Goal: Transaction & Acquisition: Download file/media

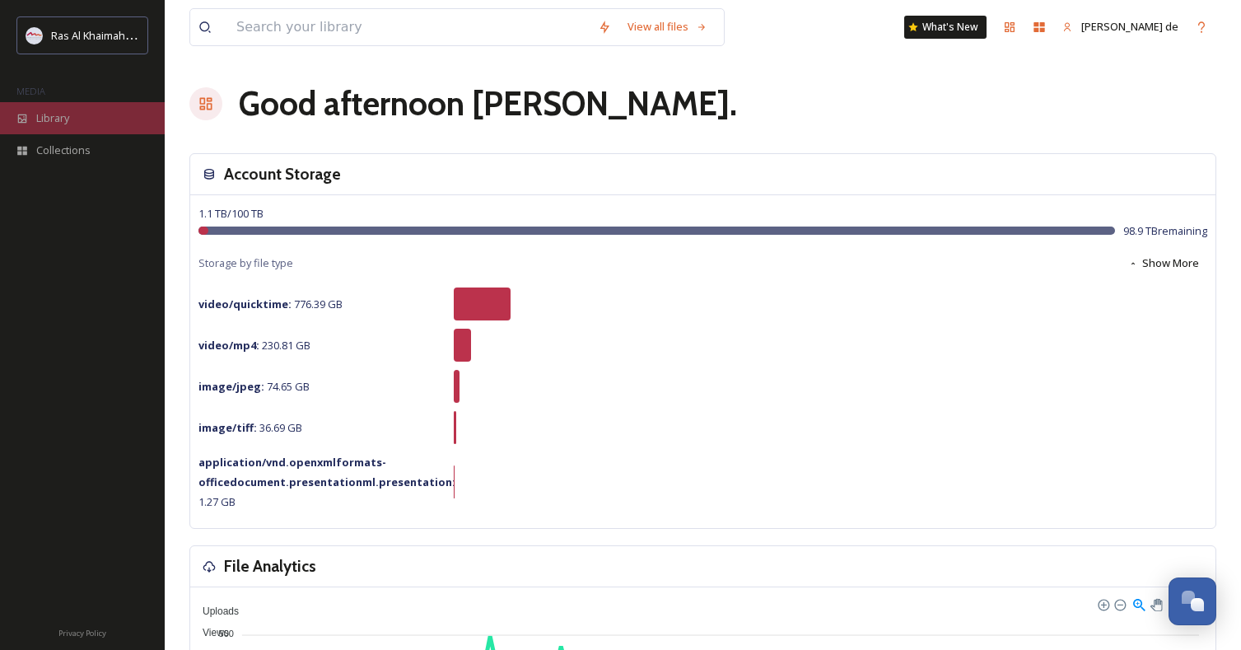
click at [36, 119] on span "Library" at bounding box center [52, 118] width 33 height 16
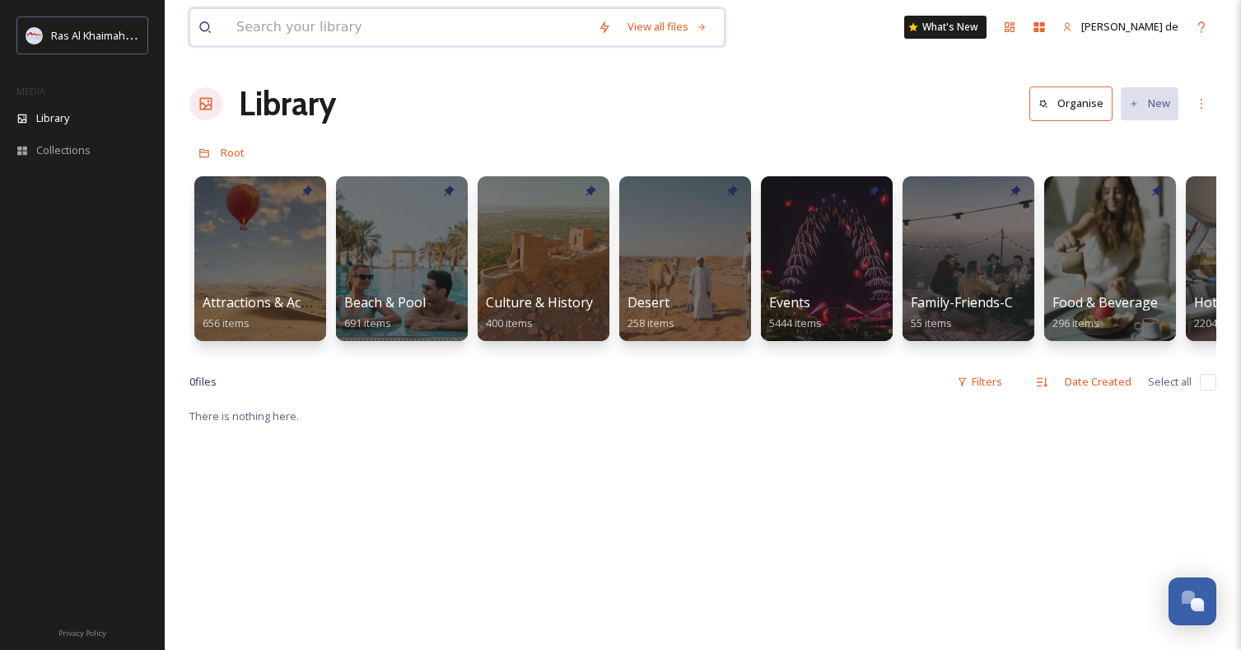
click at [520, 30] on input at bounding box center [409, 27] width 362 height 36
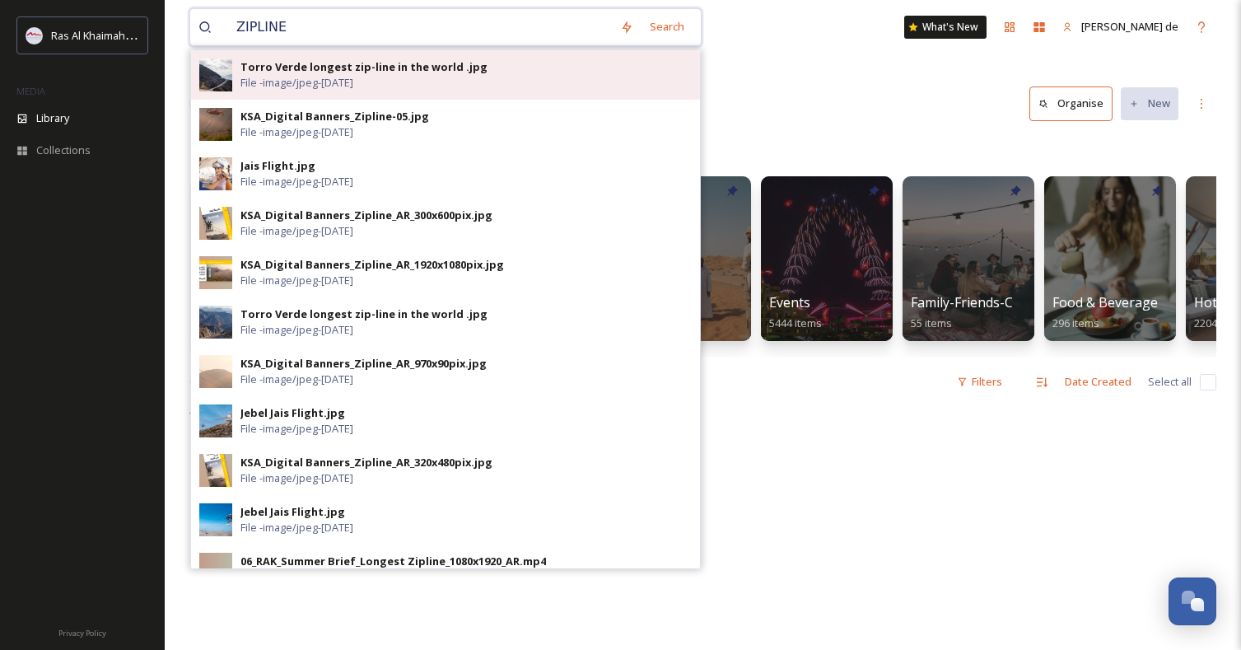
type input "ZIPLINE"
click at [581, 79] on div "Torro Verde longest zip-line in the world .jpg File - image/jpeg - [DATE]" at bounding box center [466, 74] width 451 height 31
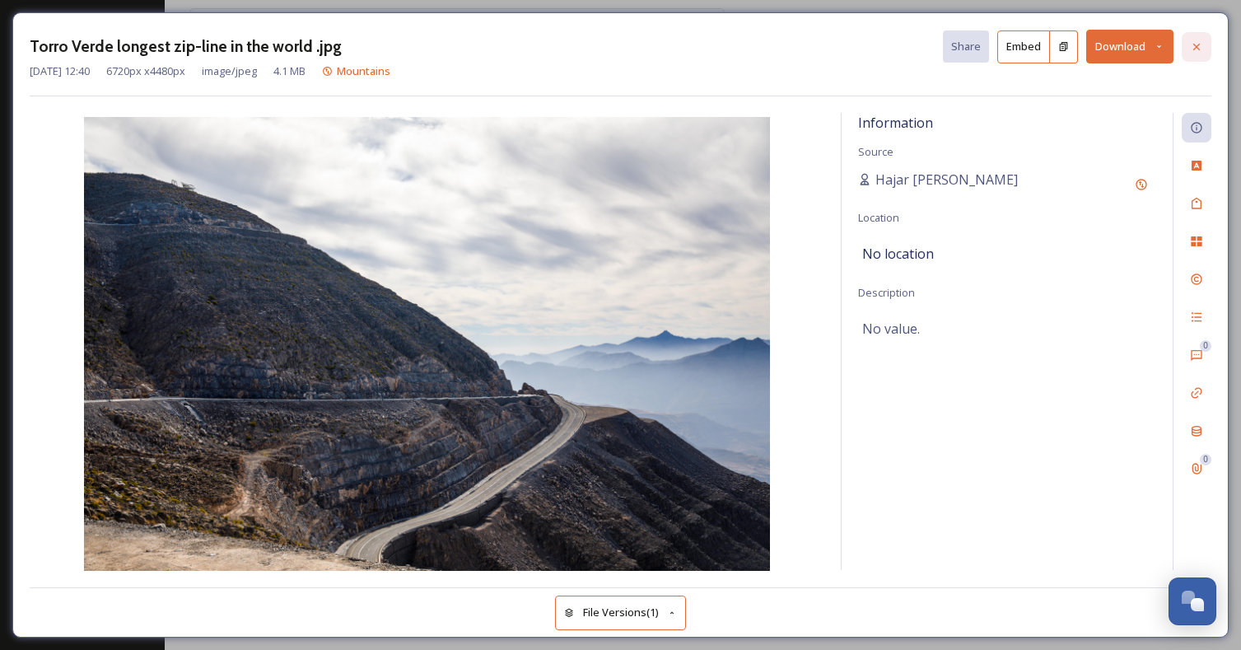
click at [1194, 40] on icon at bounding box center [1196, 46] width 13 height 13
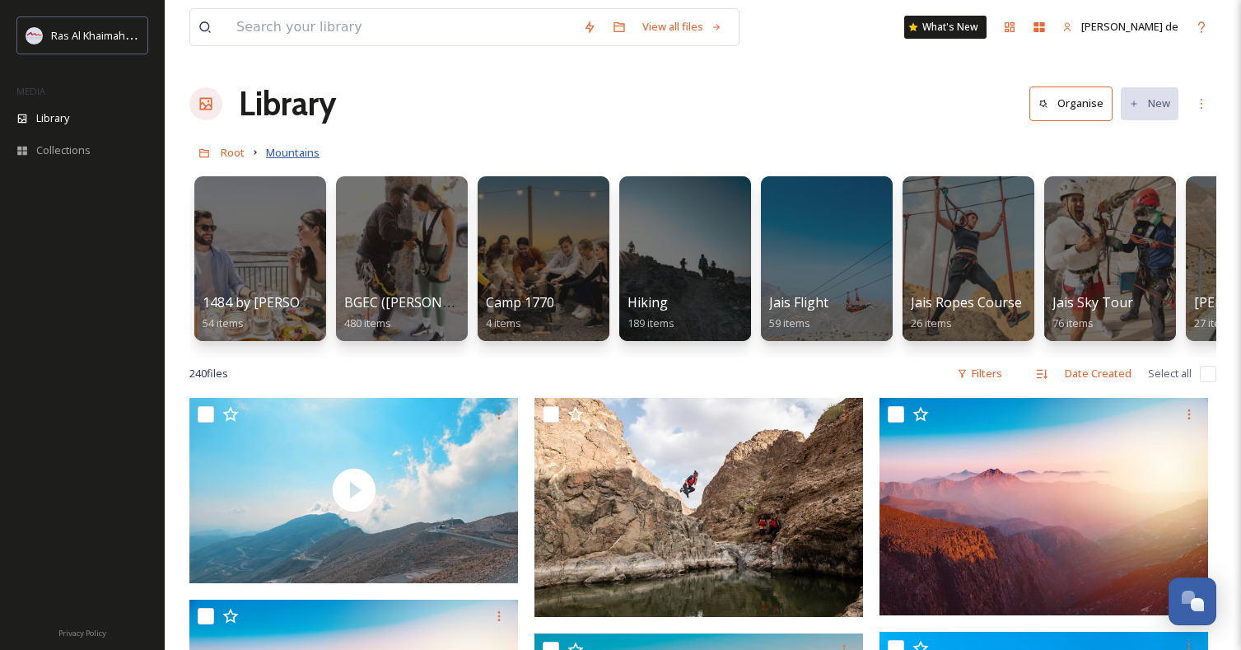
click at [308, 159] on span "Mountains" at bounding box center [293, 152] width 54 height 15
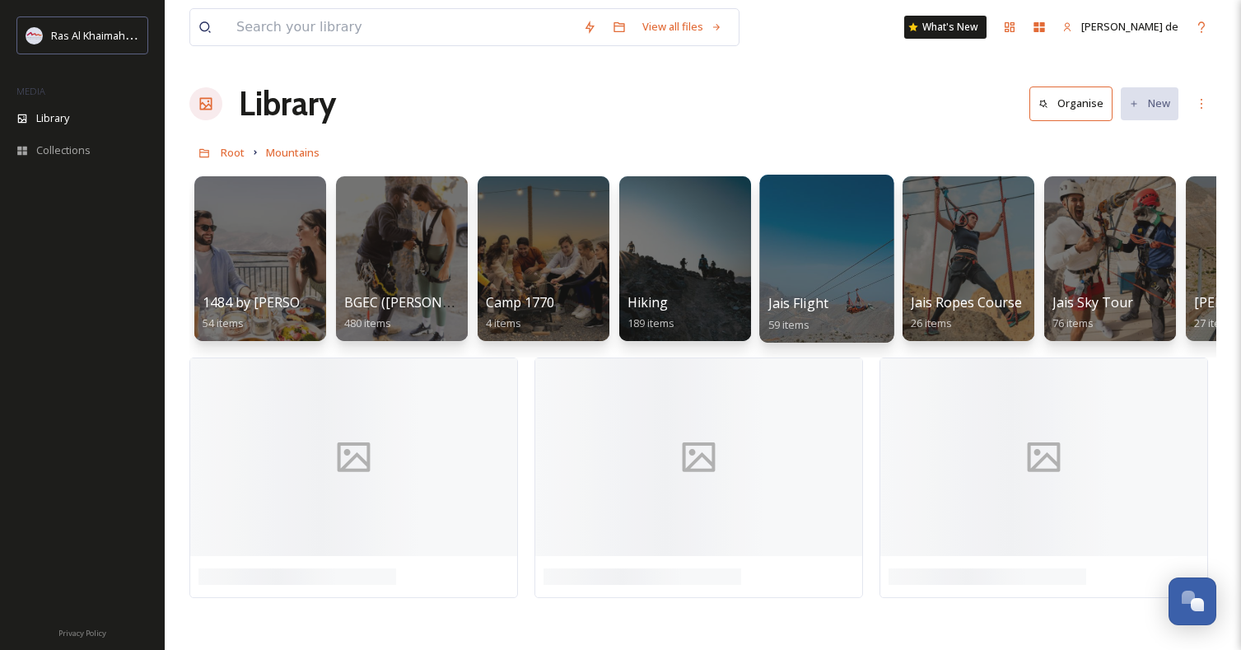
click at [830, 258] on div at bounding box center [826, 259] width 134 height 168
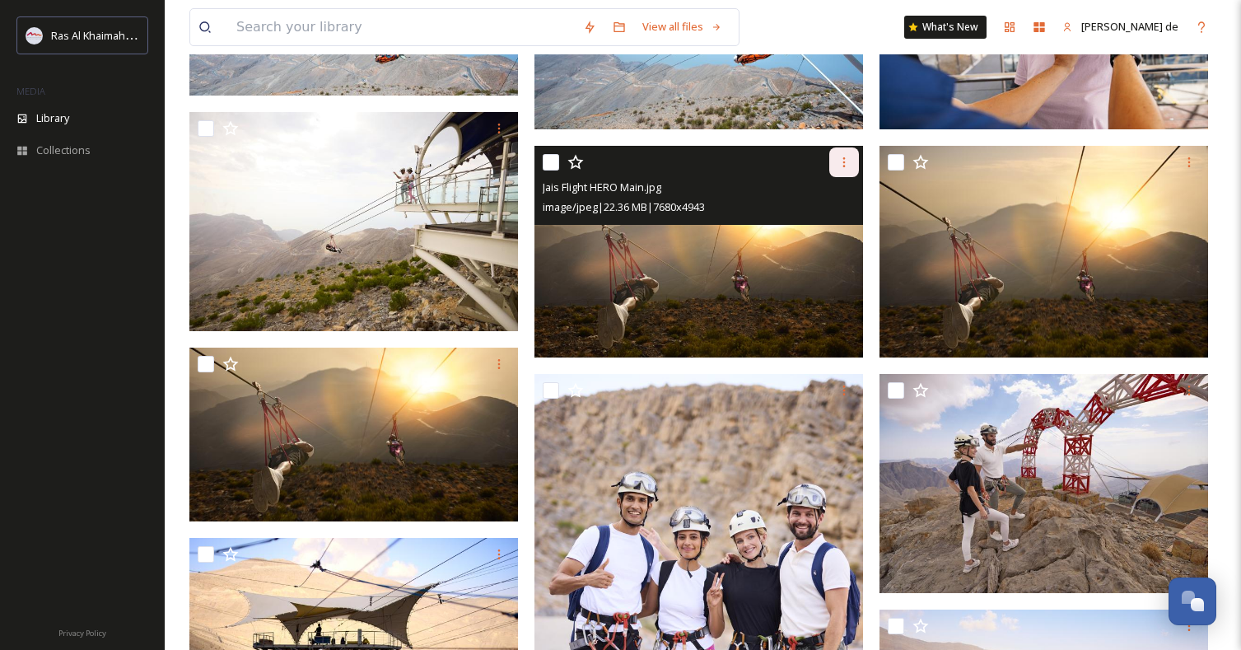
scroll to position [323, 0]
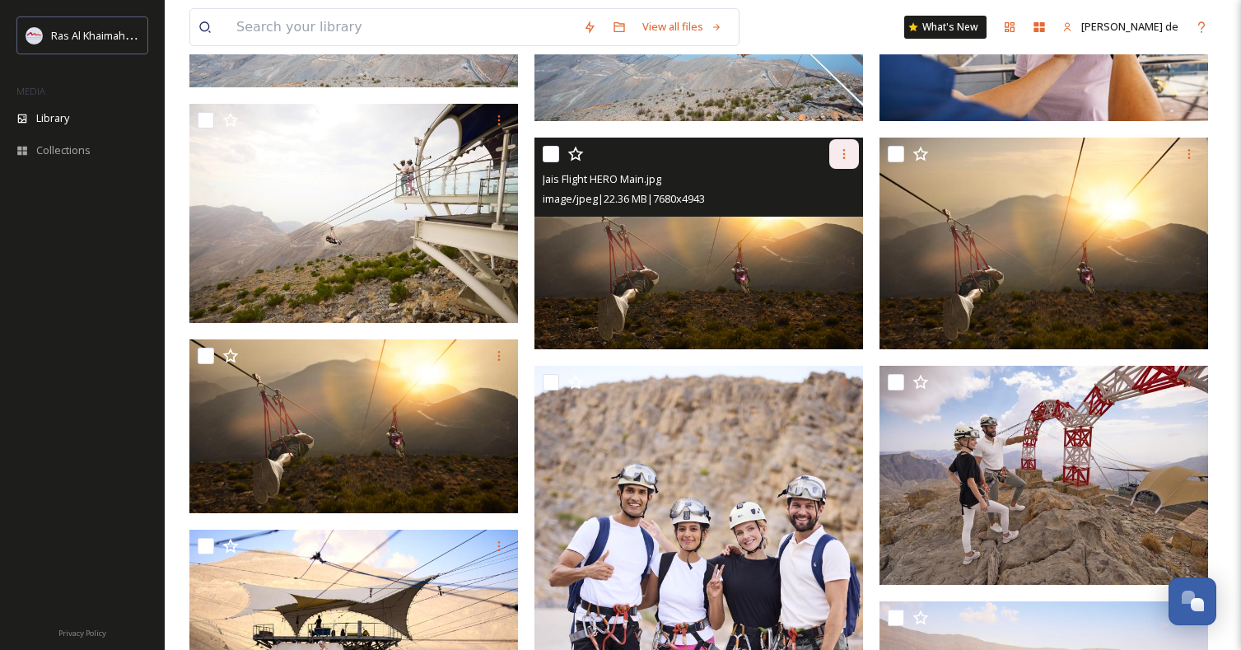
click at [836, 153] on div at bounding box center [844, 154] width 30 height 30
click at [811, 222] on span "Download" at bounding box center [825, 223] width 50 height 16
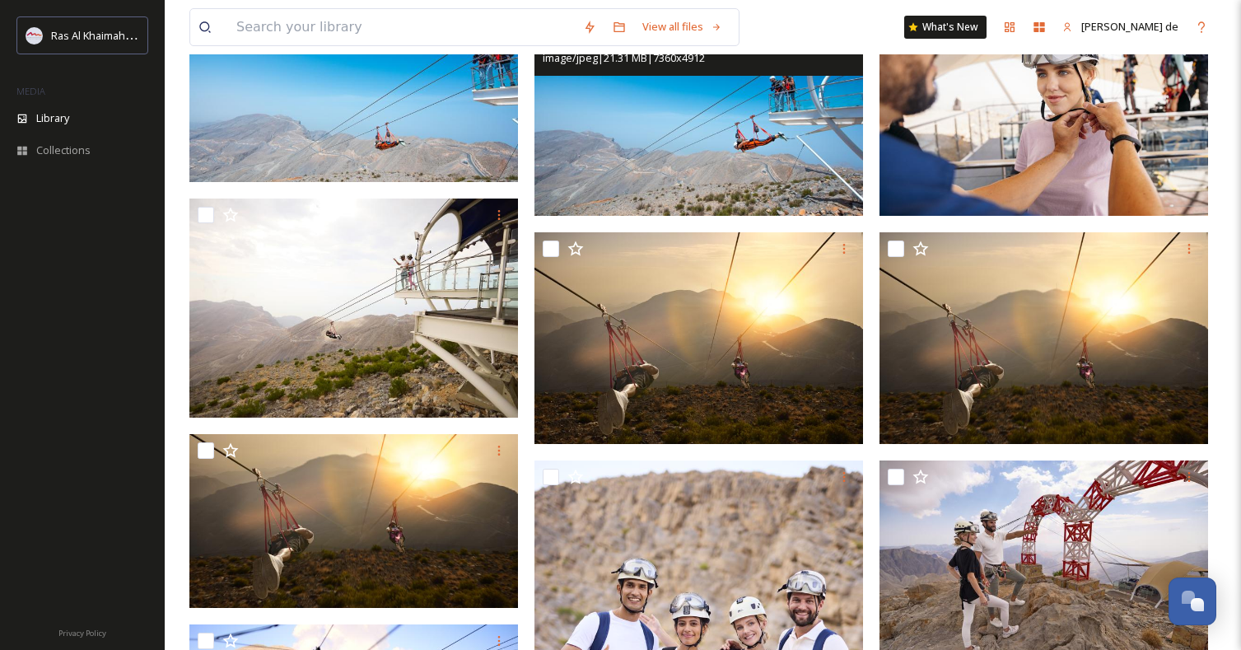
scroll to position [241, 0]
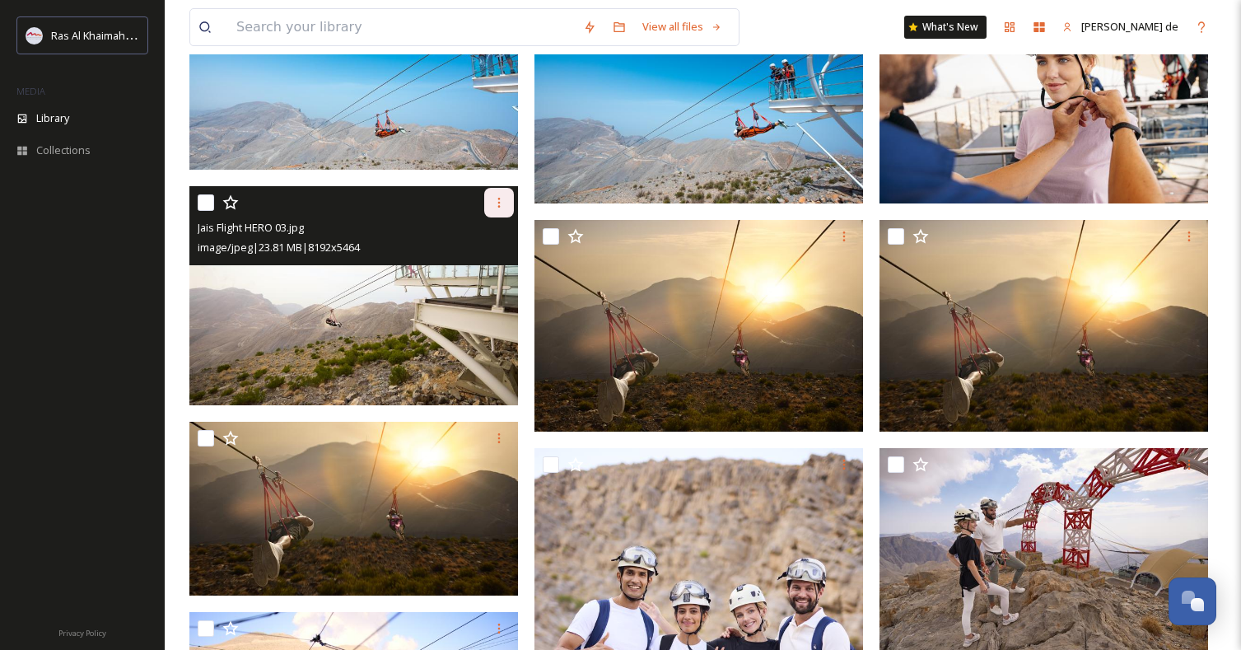
click at [488, 205] on div at bounding box center [499, 203] width 30 height 30
click at [491, 264] on span "Download" at bounding box center [480, 271] width 50 height 16
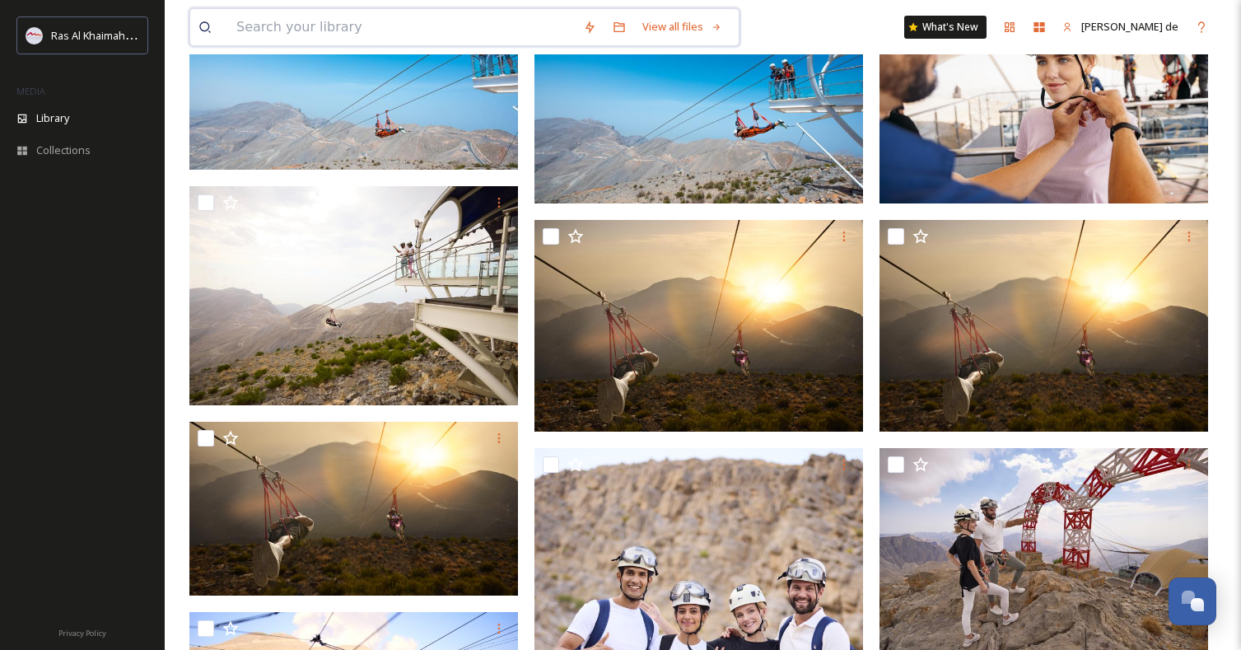
click at [521, 25] on input at bounding box center [401, 27] width 347 height 36
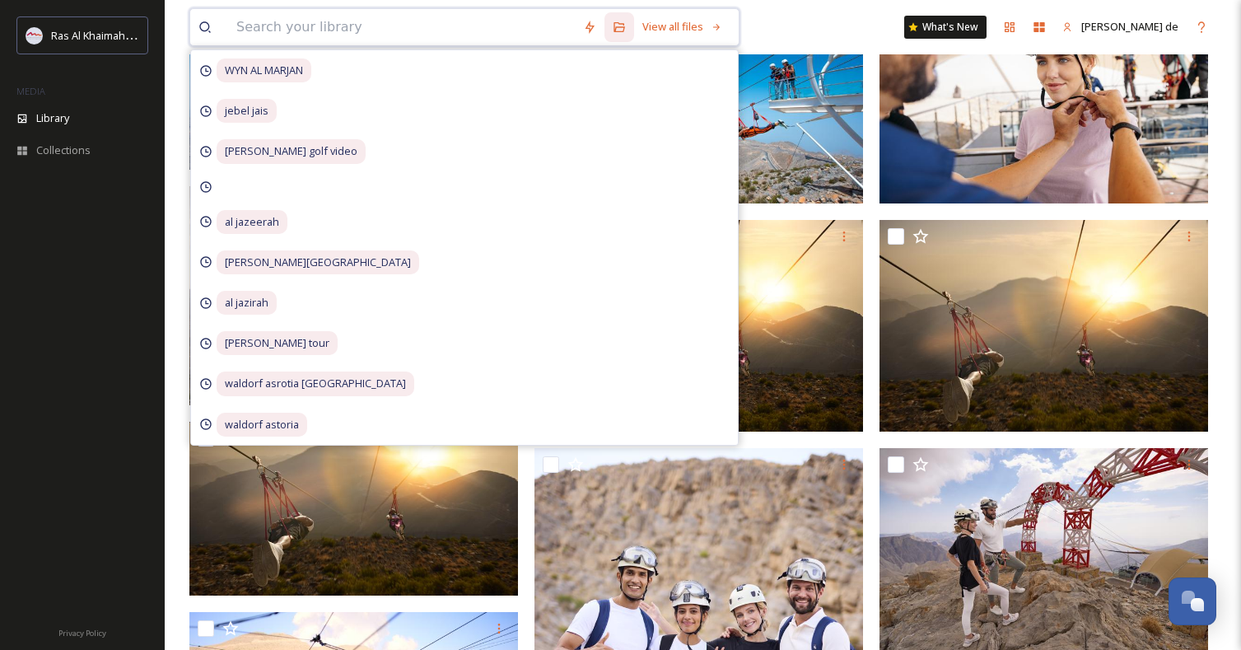
paste input "Check into hotel on [GEOGRAPHIC_DATA]."
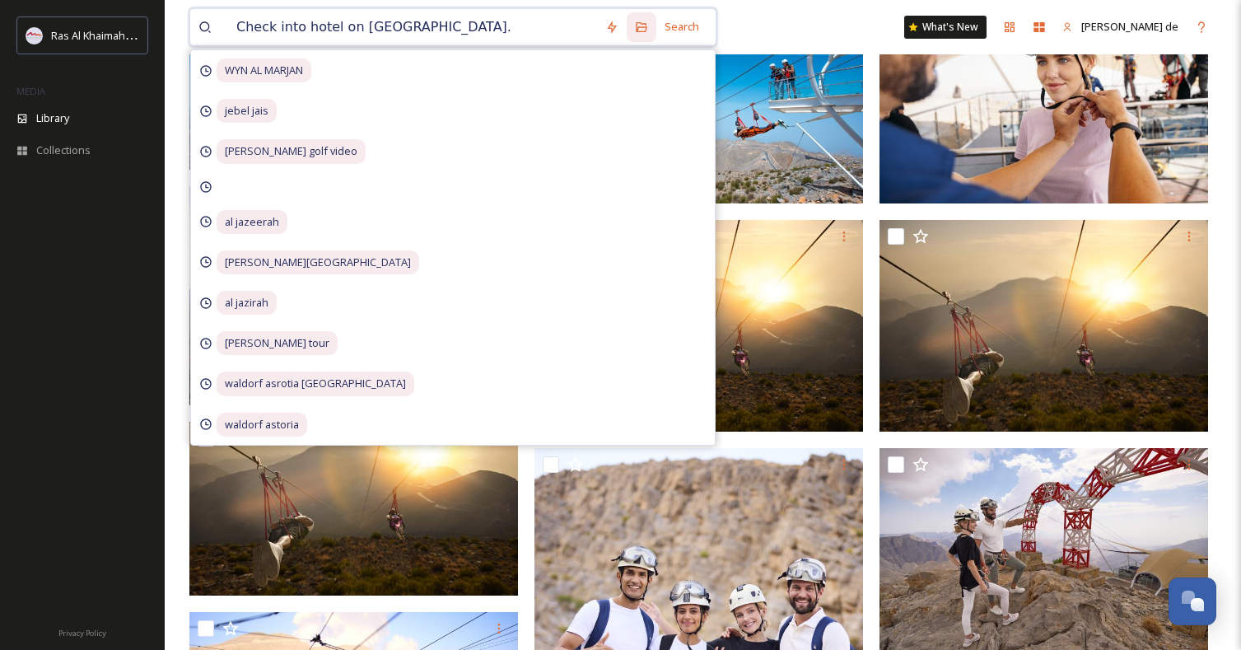
type input "Check into hotel on [GEOGRAPHIC_DATA]."
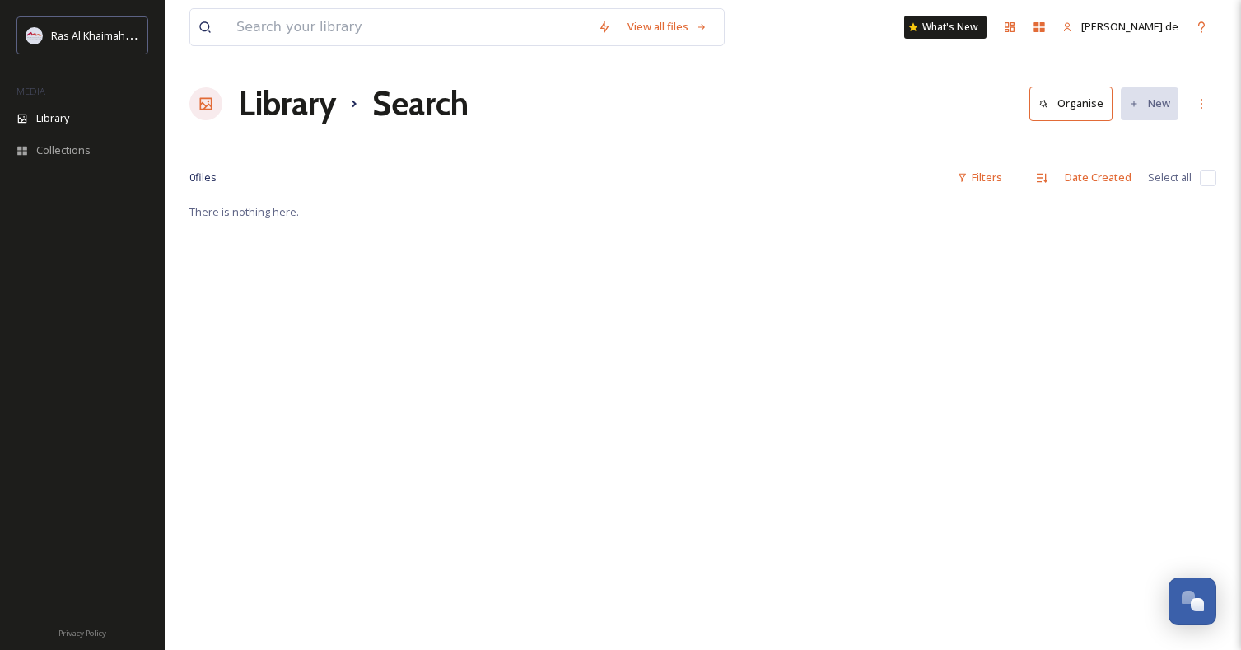
click at [361, 98] on icon at bounding box center [354, 104] width 20 height 20
click at [351, 102] on icon at bounding box center [354, 104] width 20 height 20
click at [380, 96] on h1 "Search" at bounding box center [420, 103] width 96 height 49
click at [346, 98] on icon at bounding box center [354, 104] width 20 height 20
click at [208, 100] on icon at bounding box center [206, 104] width 16 height 16
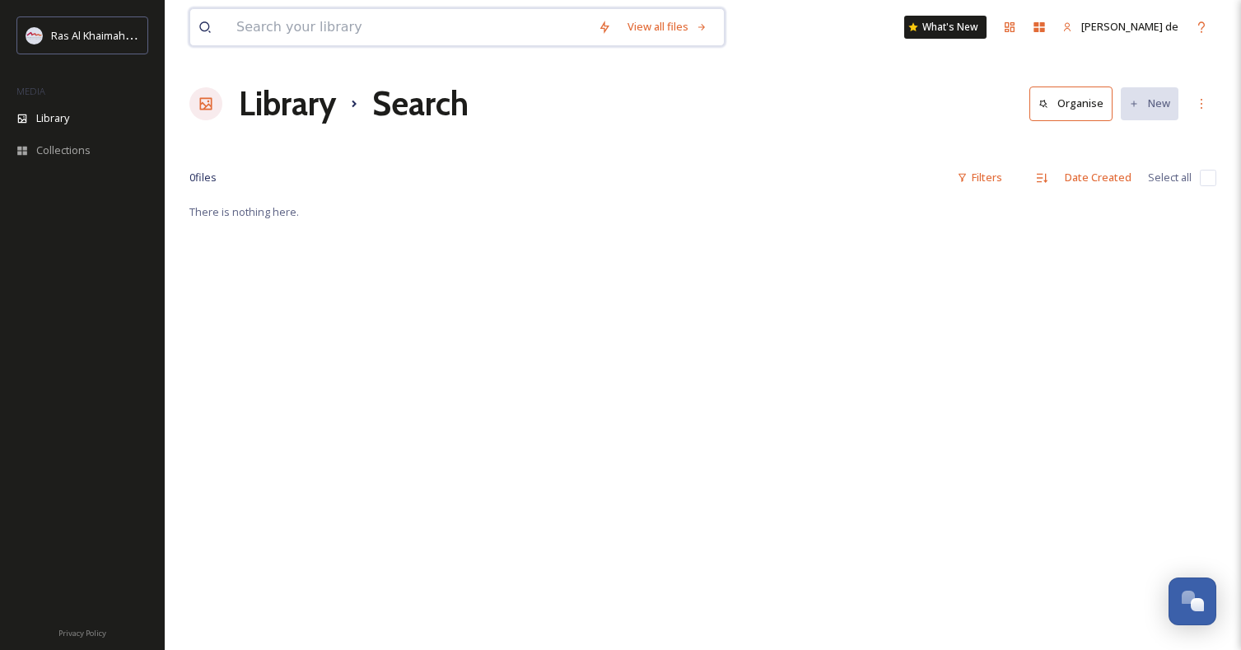
click at [365, 37] on input at bounding box center [409, 27] width 362 height 36
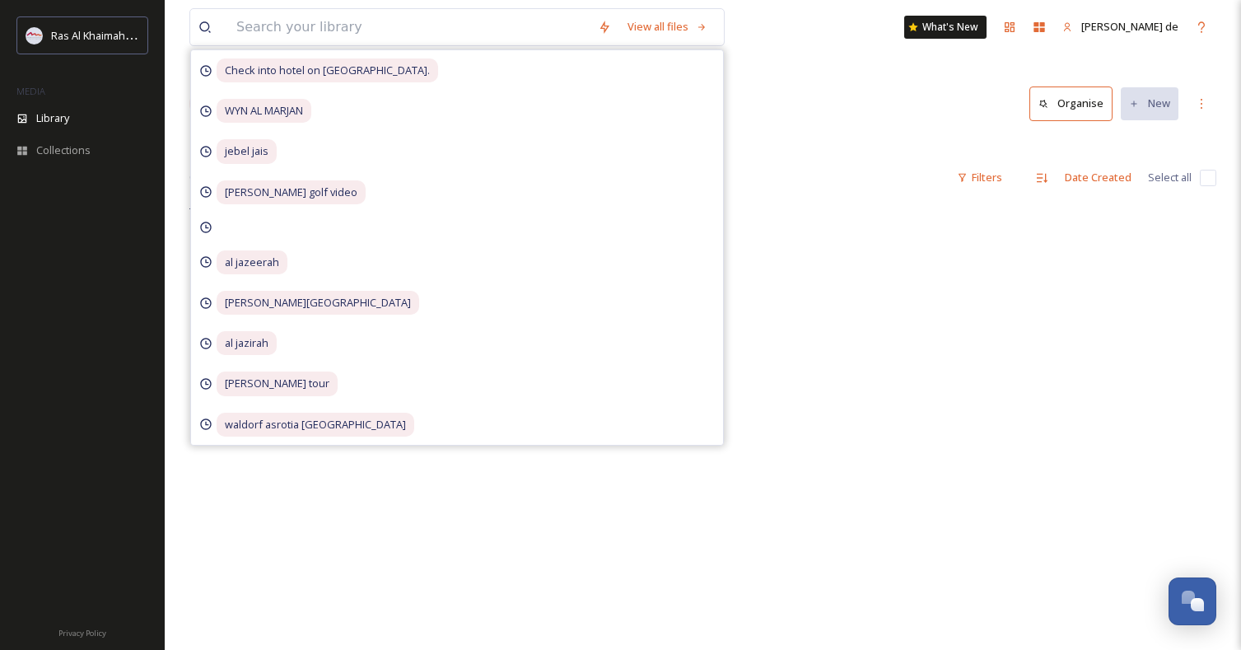
click at [843, 132] on div "View all files Check into hotel on Marjan Island. WYN AL MARJAN jebel jais al h…" at bounding box center [703, 426] width 1077 height 852
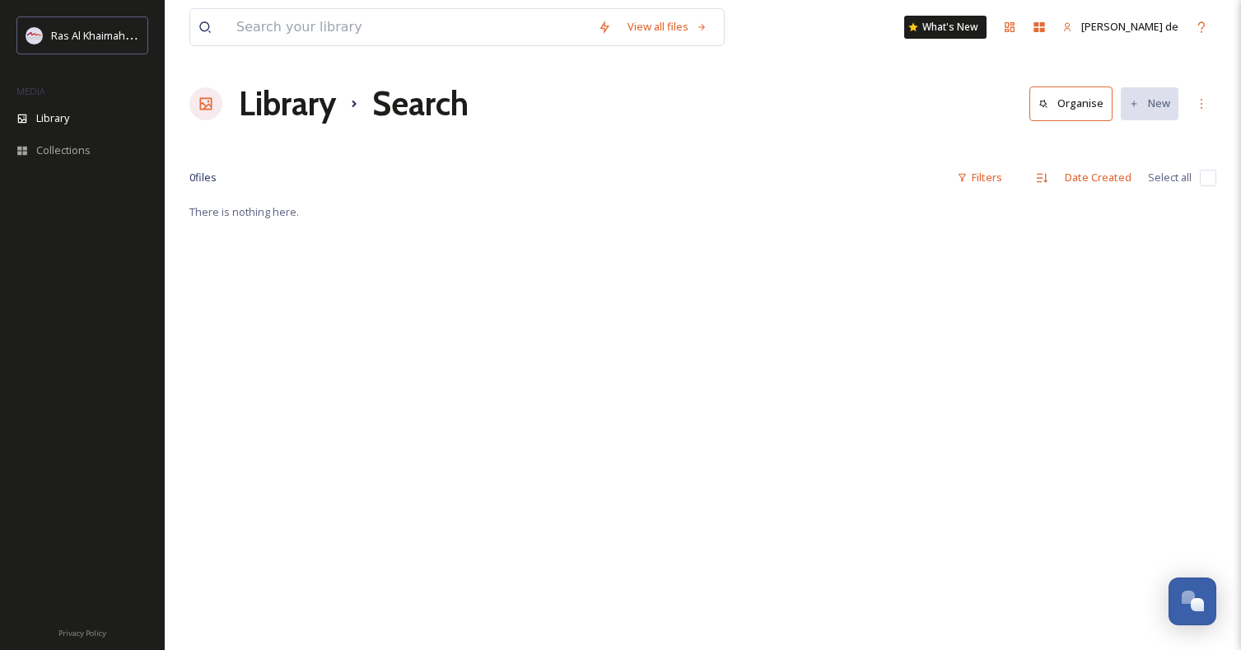
click at [358, 100] on icon at bounding box center [354, 104] width 20 height 20
click at [204, 103] on icon at bounding box center [206, 104] width 16 height 16
click at [287, 114] on h1 "Library" at bounding box center [287, 103] width 97 height 49
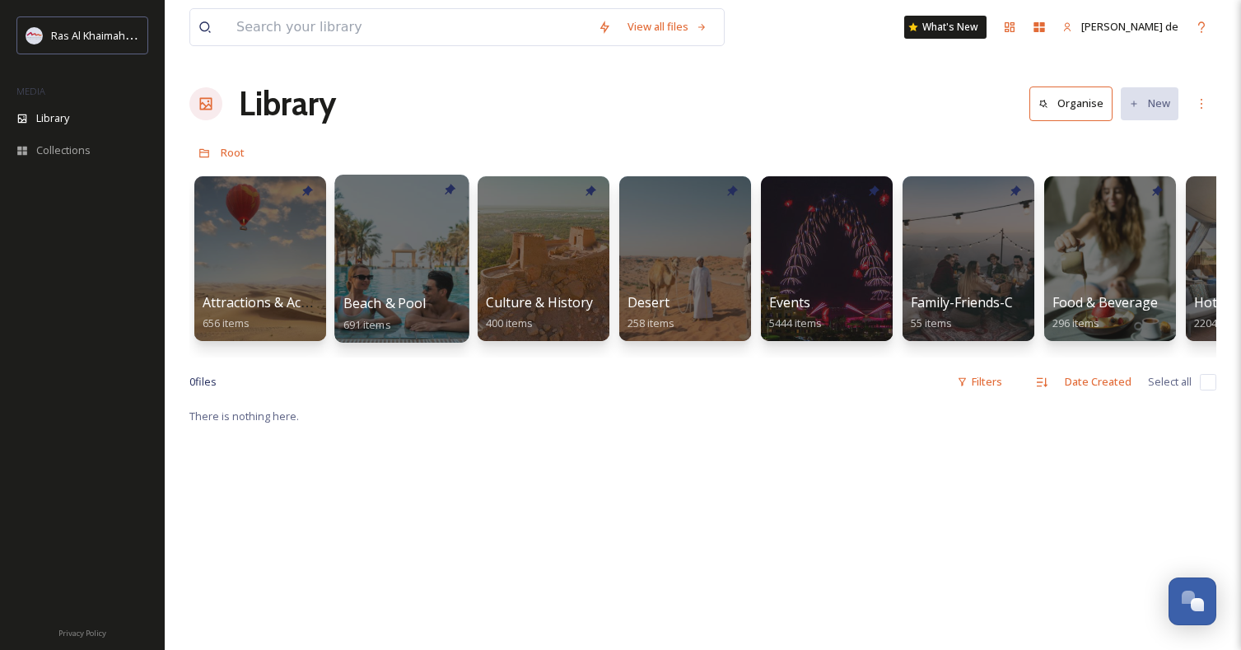
click at [460, 272] on div at bounding box center [401, 259] width 134 height 168
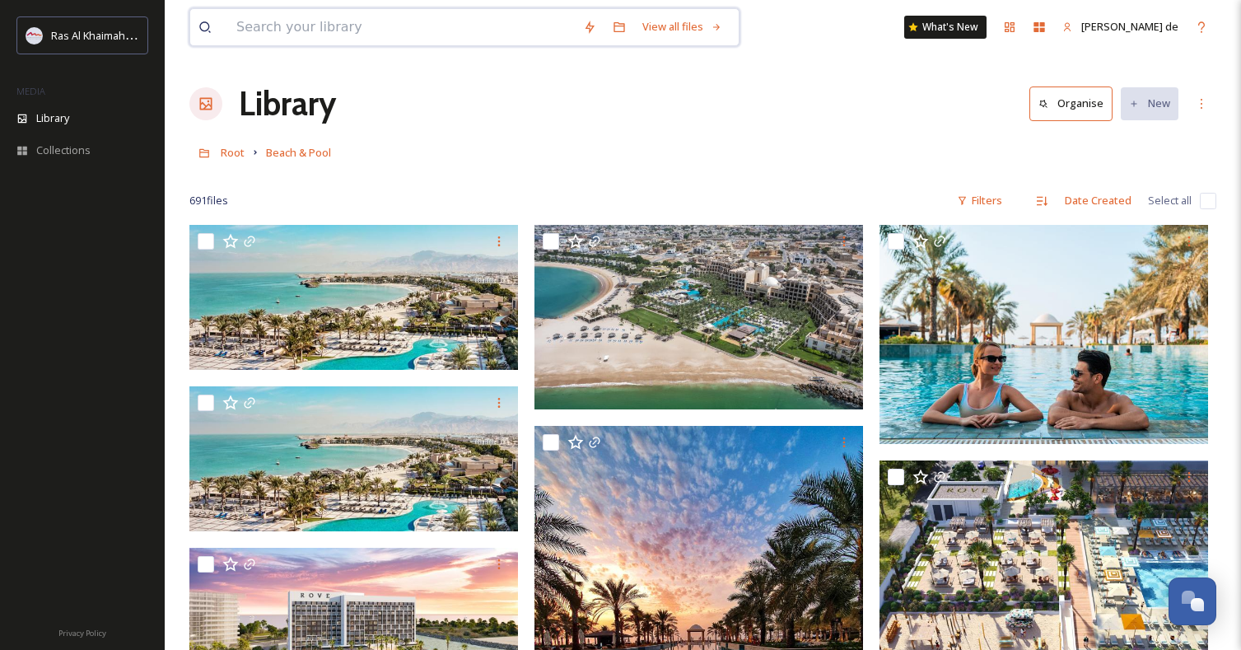
click at [508, 30] on input at bounding box center [401, 27] width 347 height 36
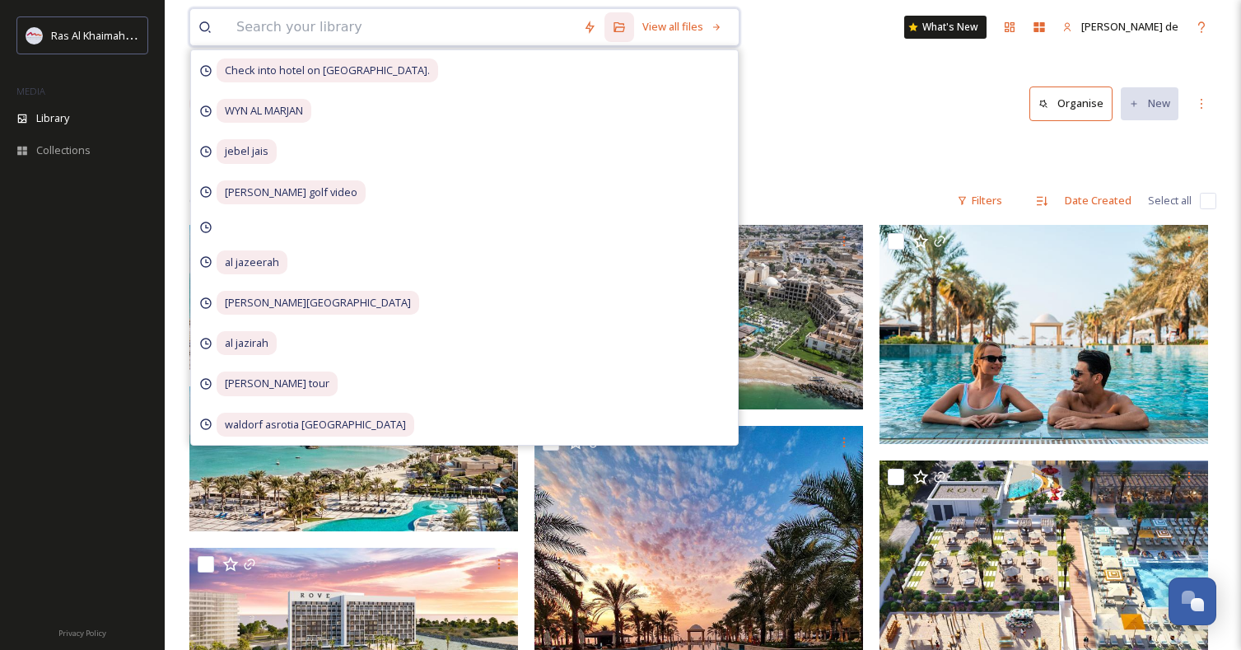
paste input "Marjan Island."
type input "Marjan Island."
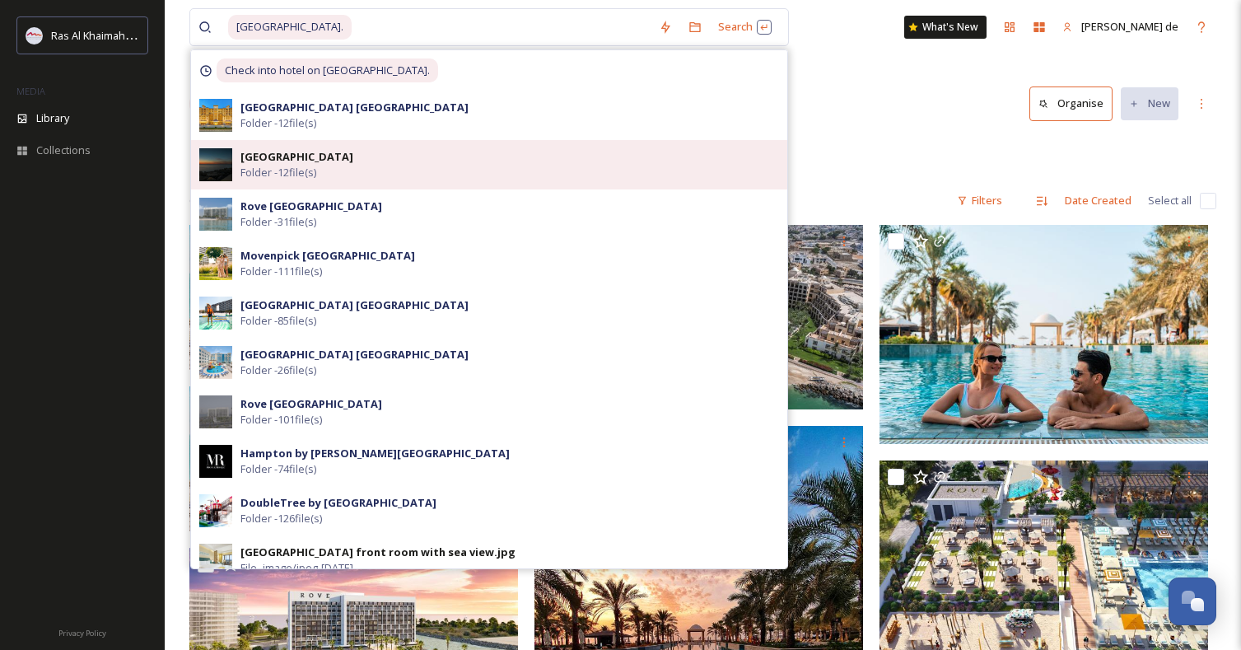
click at [439, 171] on div "Al Marjan Island Folder - 12 file(s)" at bounding box center [510, 164] width 539 height 31
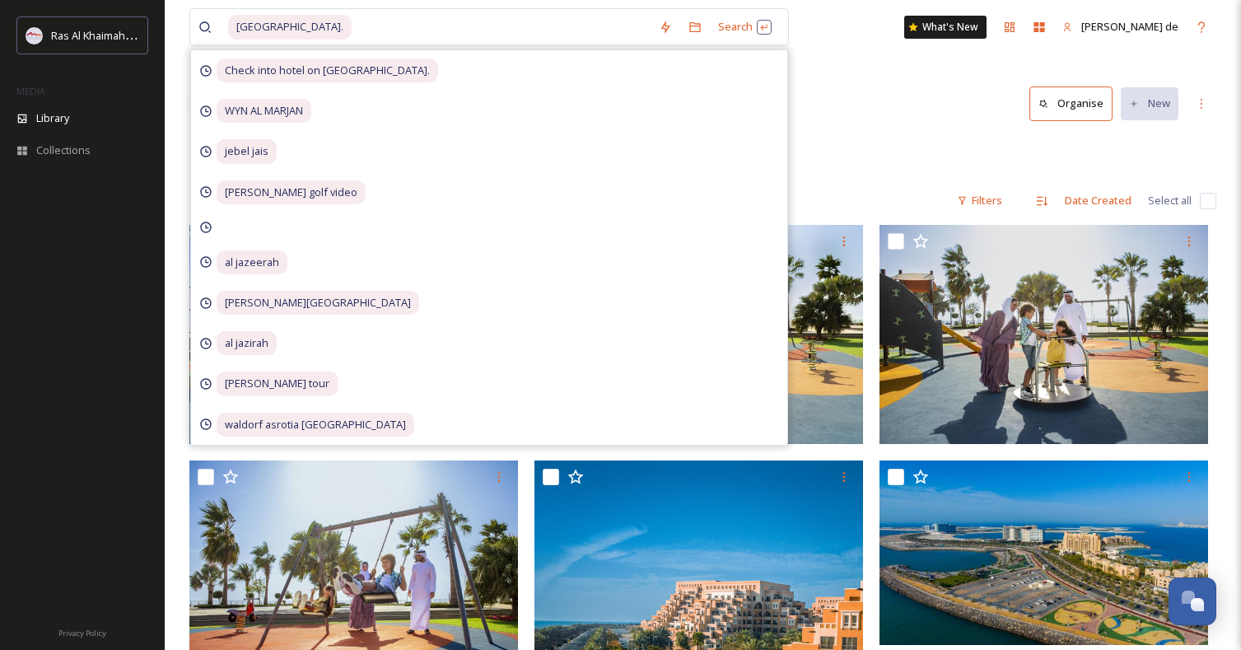
click at [890, 145] on div "Root Attractions & Activities Al Marjan Island" at bounding box center [702, 152] width 1027 height 31
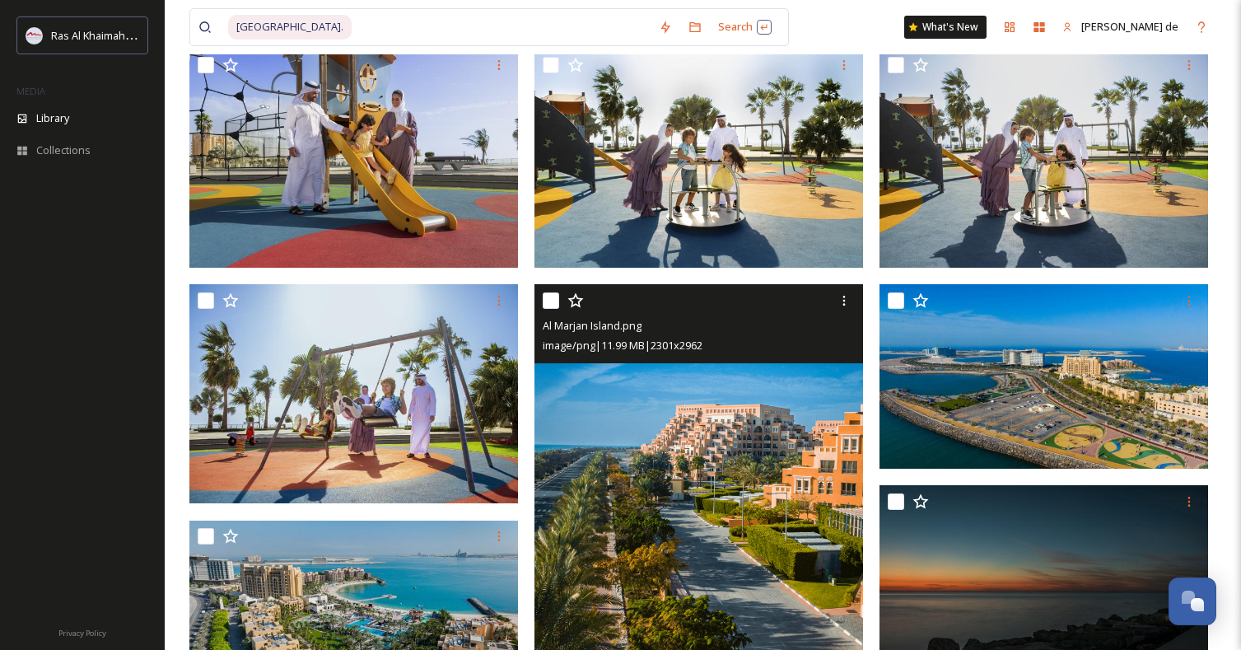
scroll to position [179, 0]
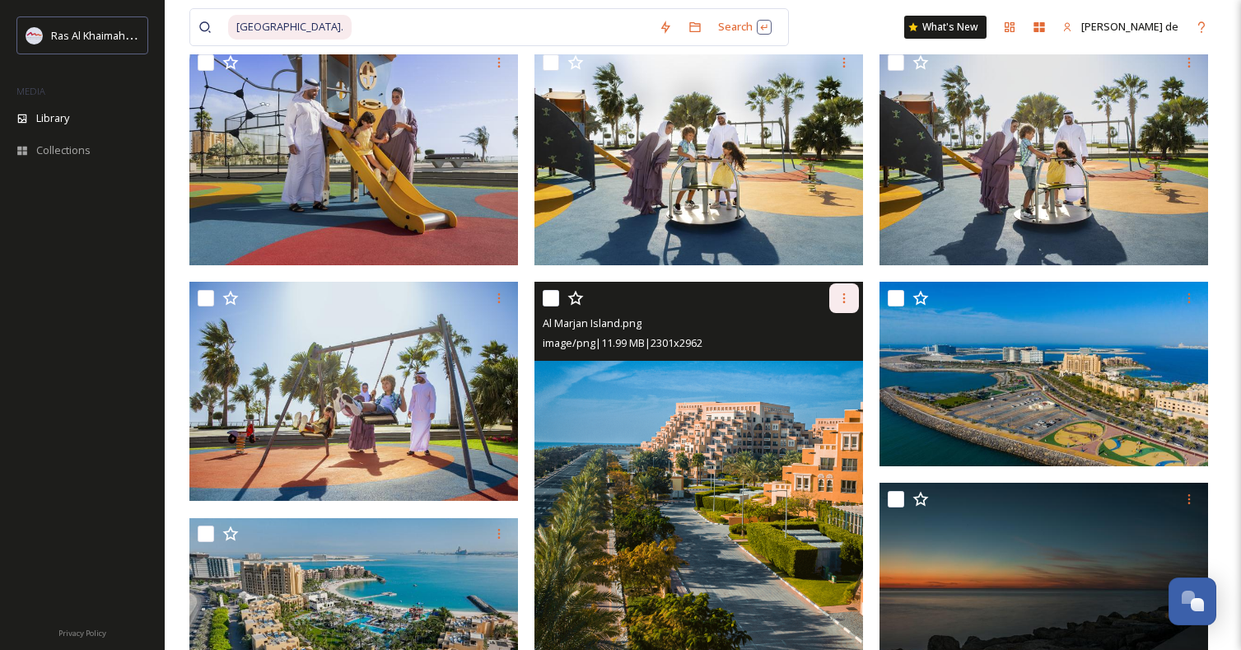
click at [848, 297] on icon at bounding box center [844, 298] width 13 height 13
click at [822, 376] on div "Download" at bounding box center [825, 367] width 67 height 32
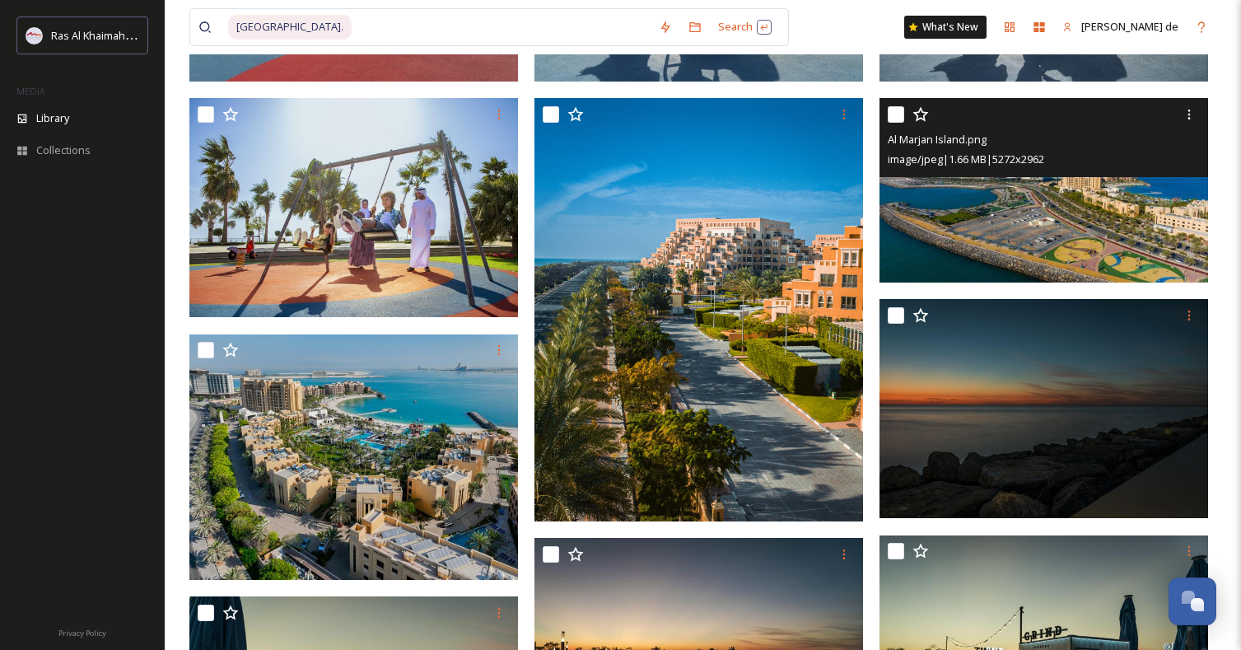
scroll to position [364, 0]
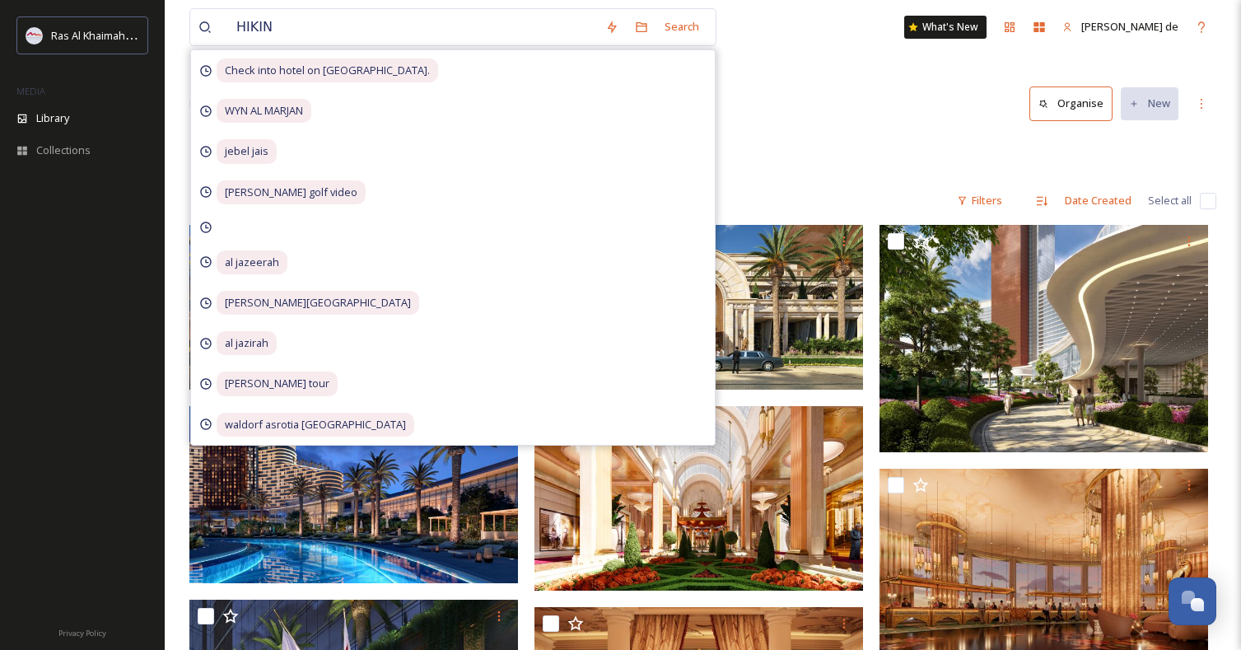
type input "HIKING"
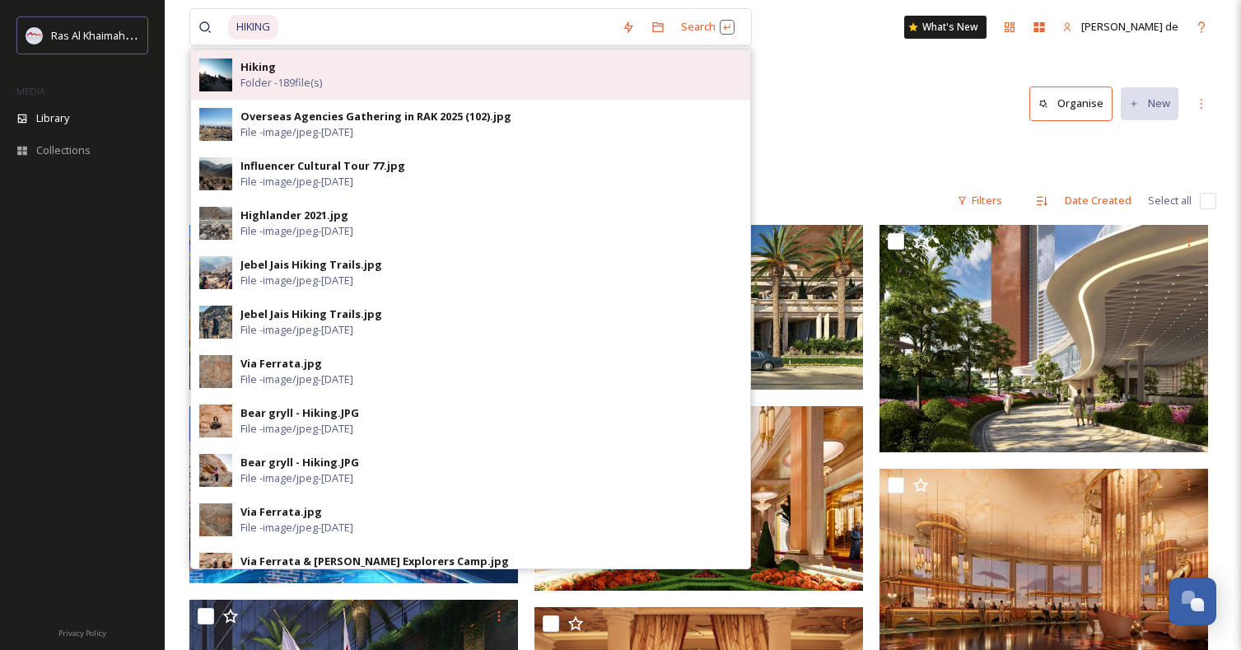
click at [272, 72] on strong "Hiking" at bounding box center [258, 66] width 35 height 15
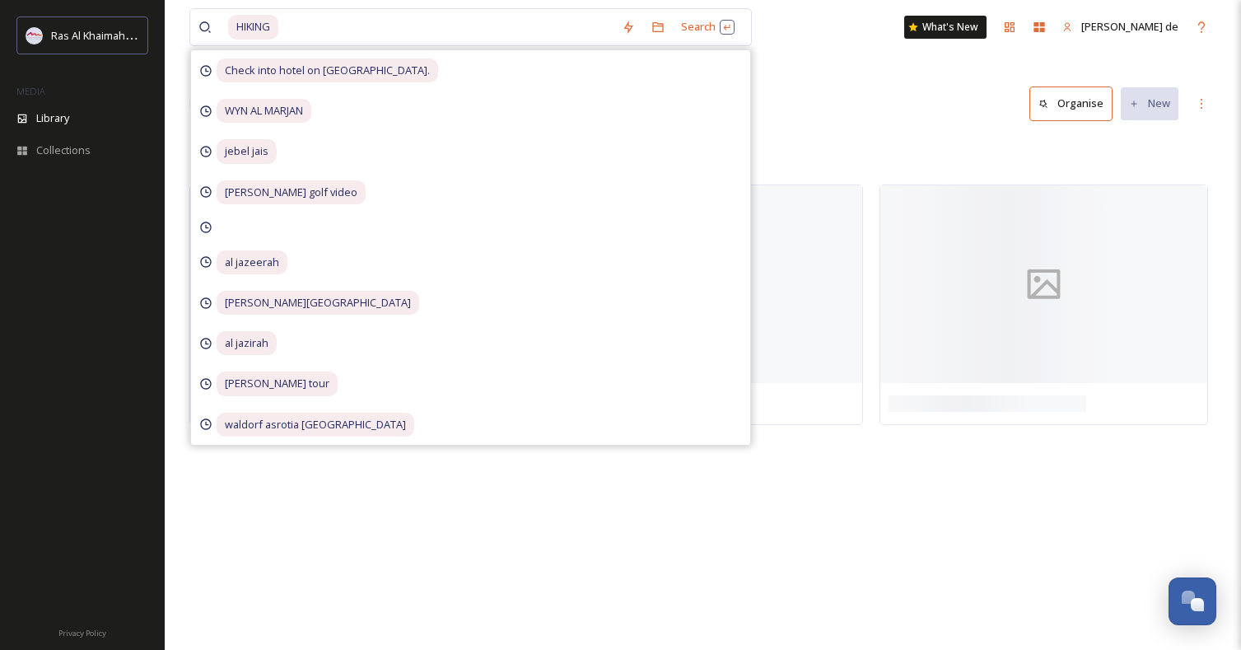
click at [853, 147] on div "Root Mountains Hiking" at bounding box center [702, 152] width 1027 height 31
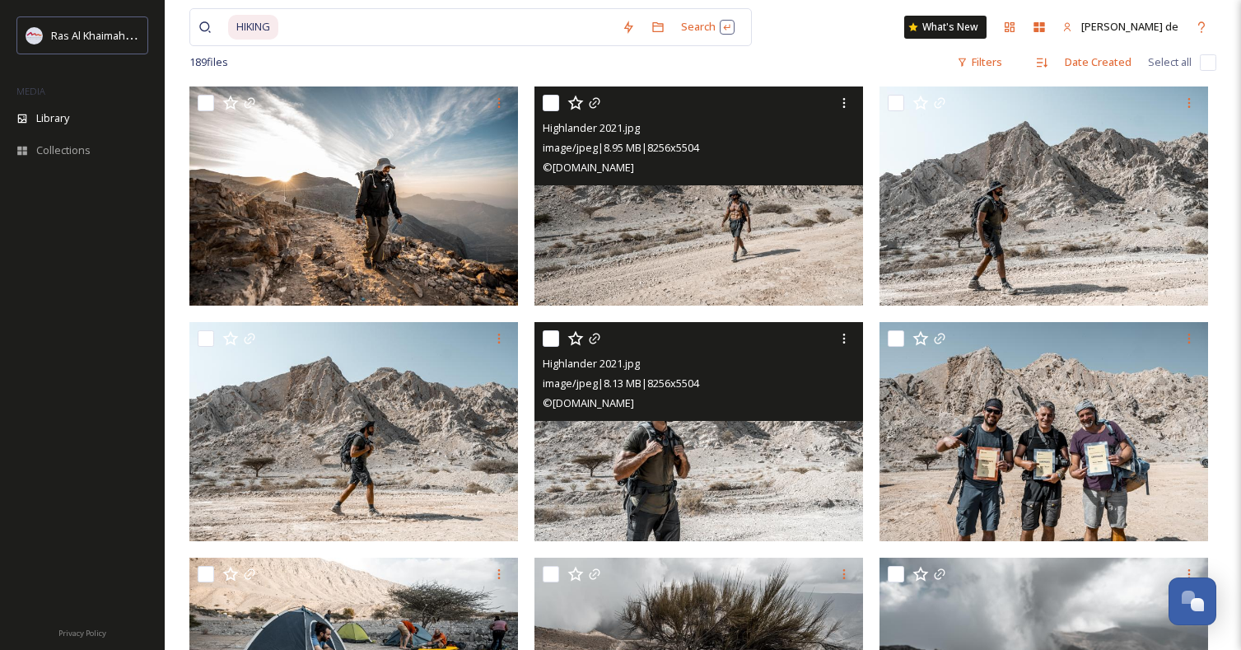
scroll to position [122, 0]
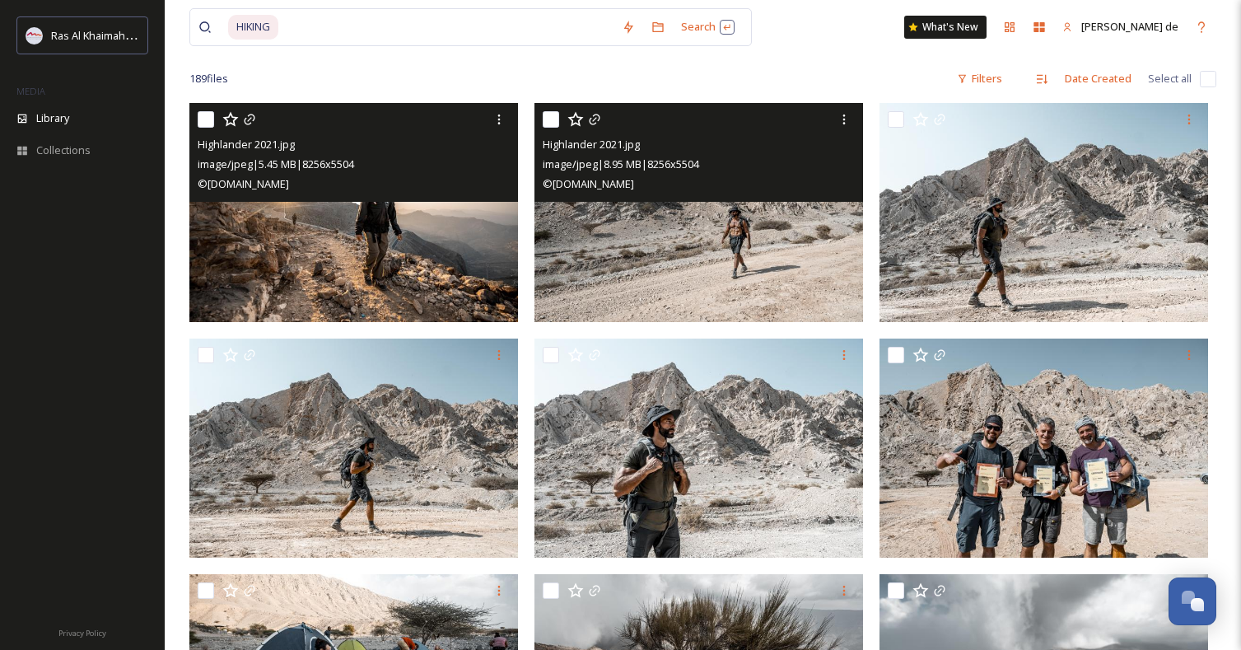
click at [329, 248] on img at bounding box center [353, 212] width 329 height 219
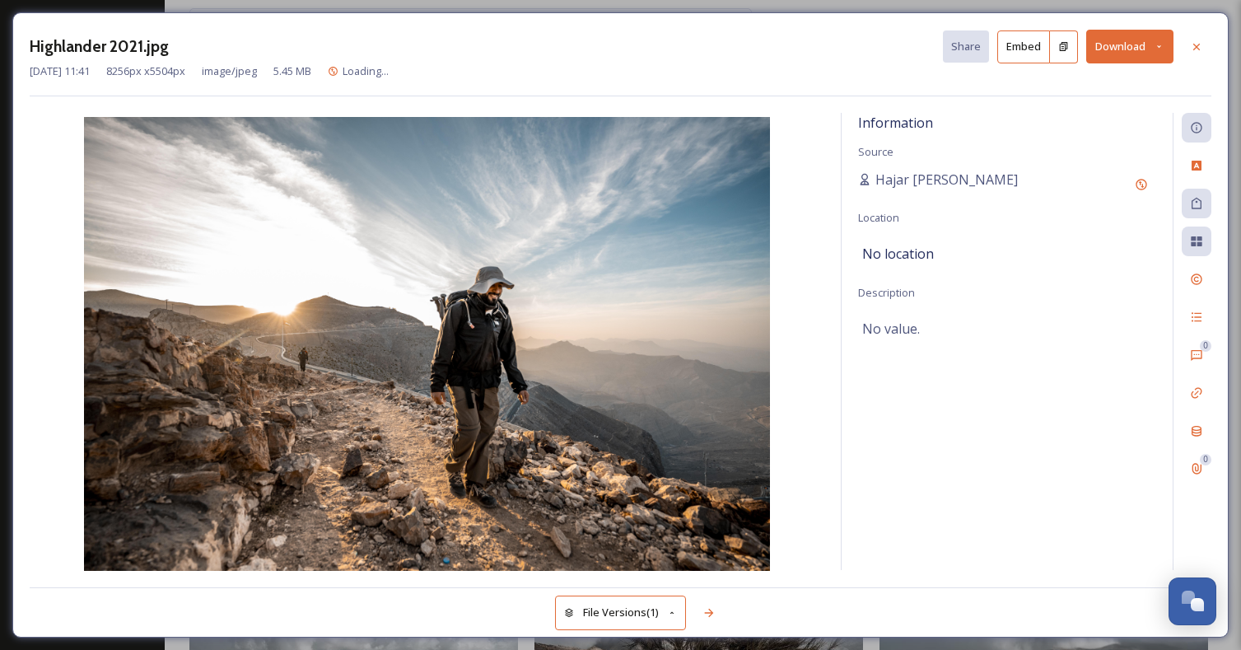
click at [1128, 48] on button "Download" at bounding box center [1129, 47] width 87 height 34
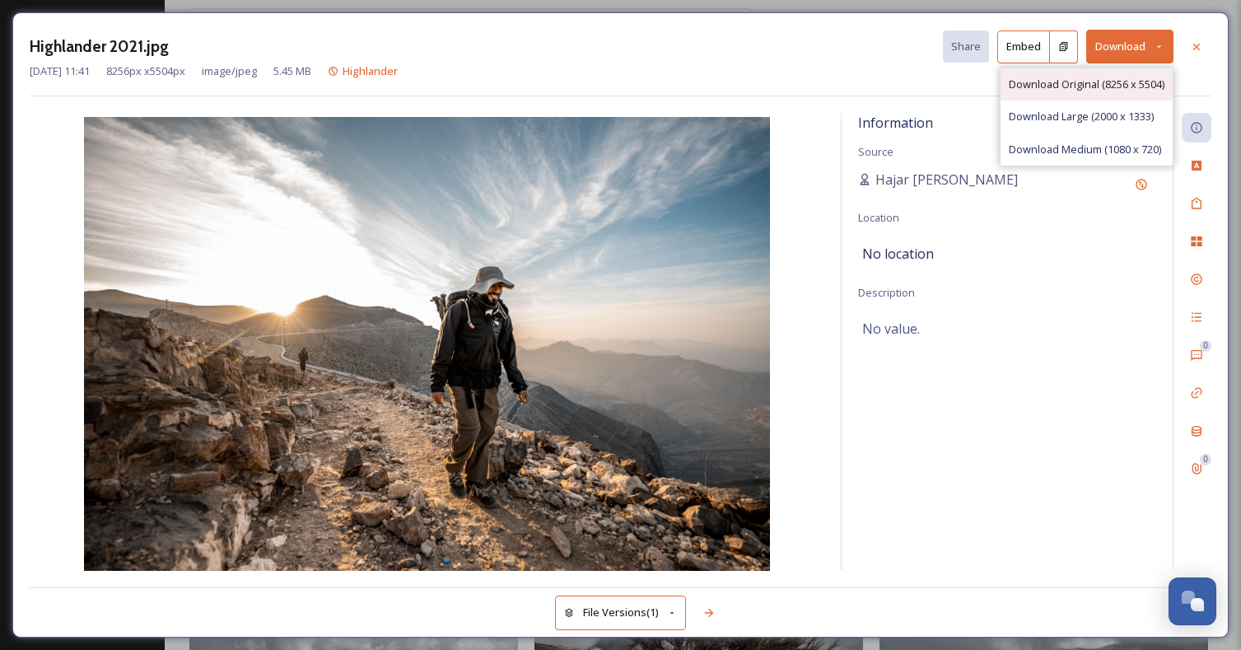
click at [1063, 93] on div "Download Original (8256 x 5504)" at bounding box center [1087, 84] width 172 height 32
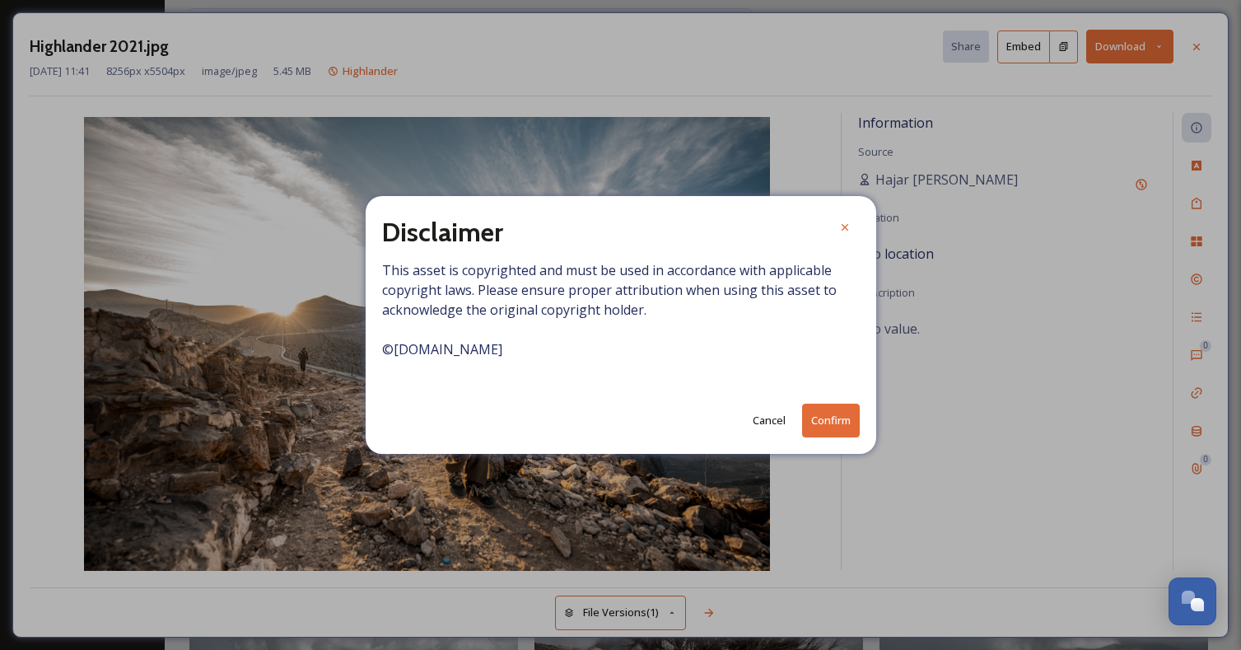
click at [827, 425] on button "Confirm" at bounding box center [831, 421] width 58 height 34
click at [839, 224] on icon at bounding box center [845, 228] width 13 height 13
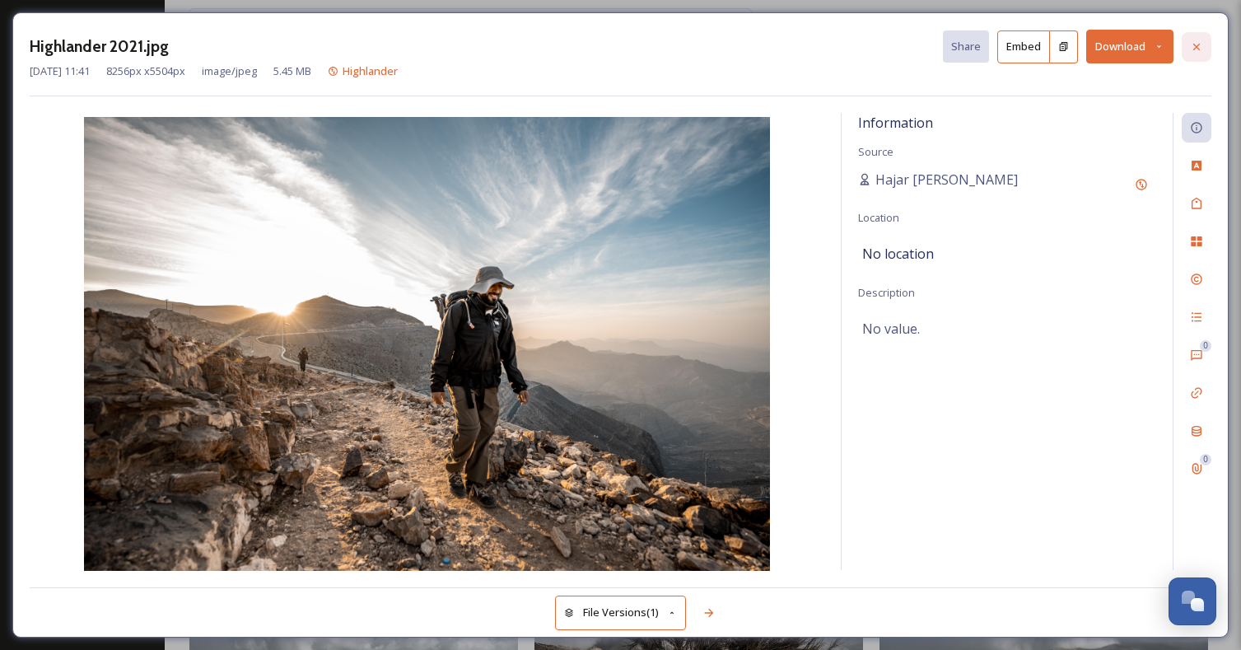
click at [1204, 41] on div at bounding box center [1197, 47] width 30 height 30
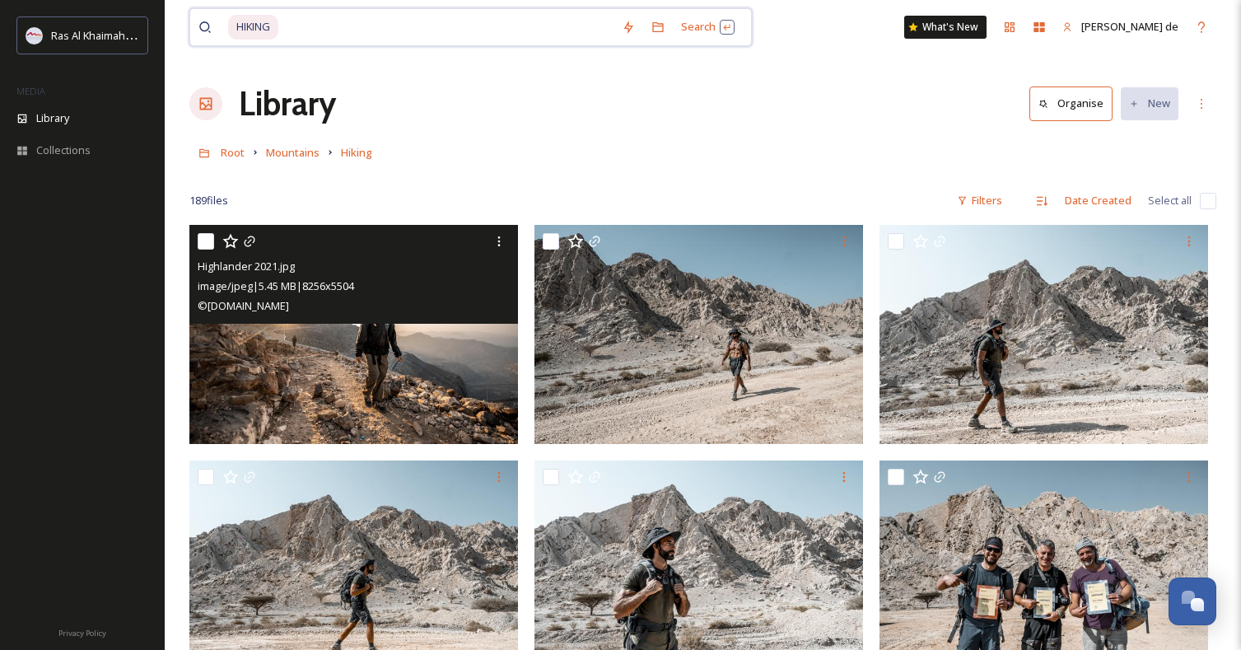
click at [475, 32] on input at bounding box center [447, 27] width 334 height 36
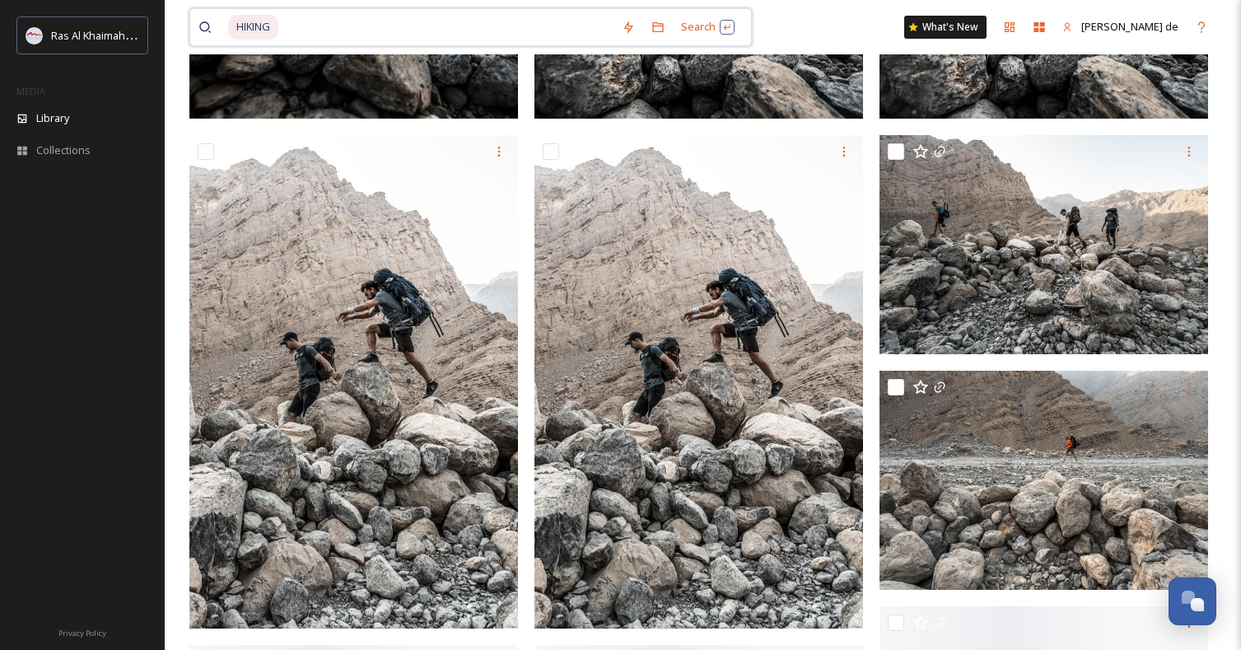
scroll to position [5546, 0]
